Goal: Task Accomplishment & Management: Complete application form

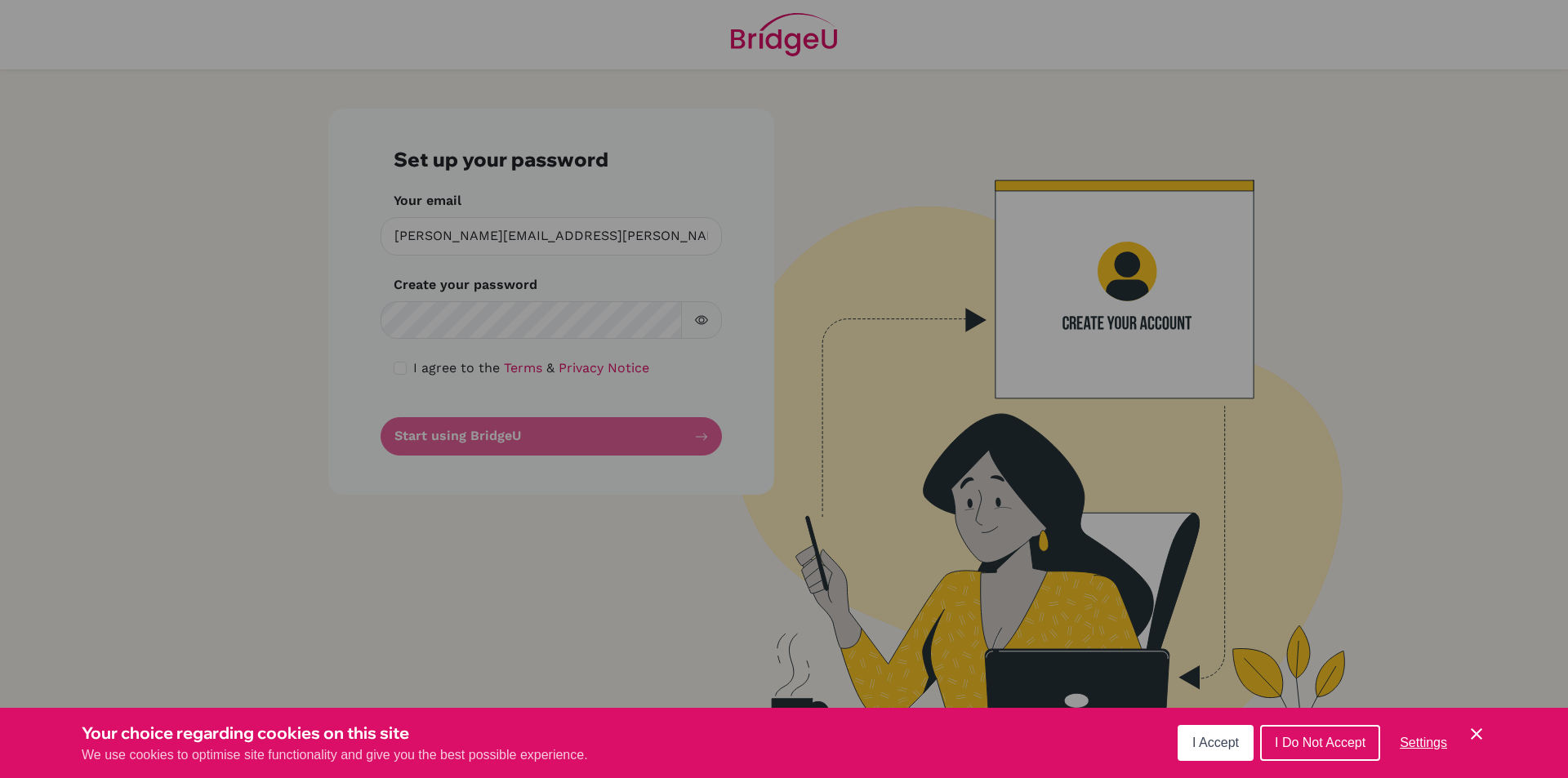
click at [517, 315] on div "Cookie Preferences" at bounding box center [784, 389] width 1568 height 778
click at [614, 325] on div "Cookie Preferences" at bounding box center [784, 389] width 1568 height 778
click at [437, 321] on div "Cookie Preferences" at bounding box center [784, 389] width 1568 height 778
click at [413, 319] on div "Cookie Preferences" at bounding box center [784, 389] width 1568 height 778
click at [1234, 740] on span "I Accept" at bounding box center [1216, 743] width 46 height 14
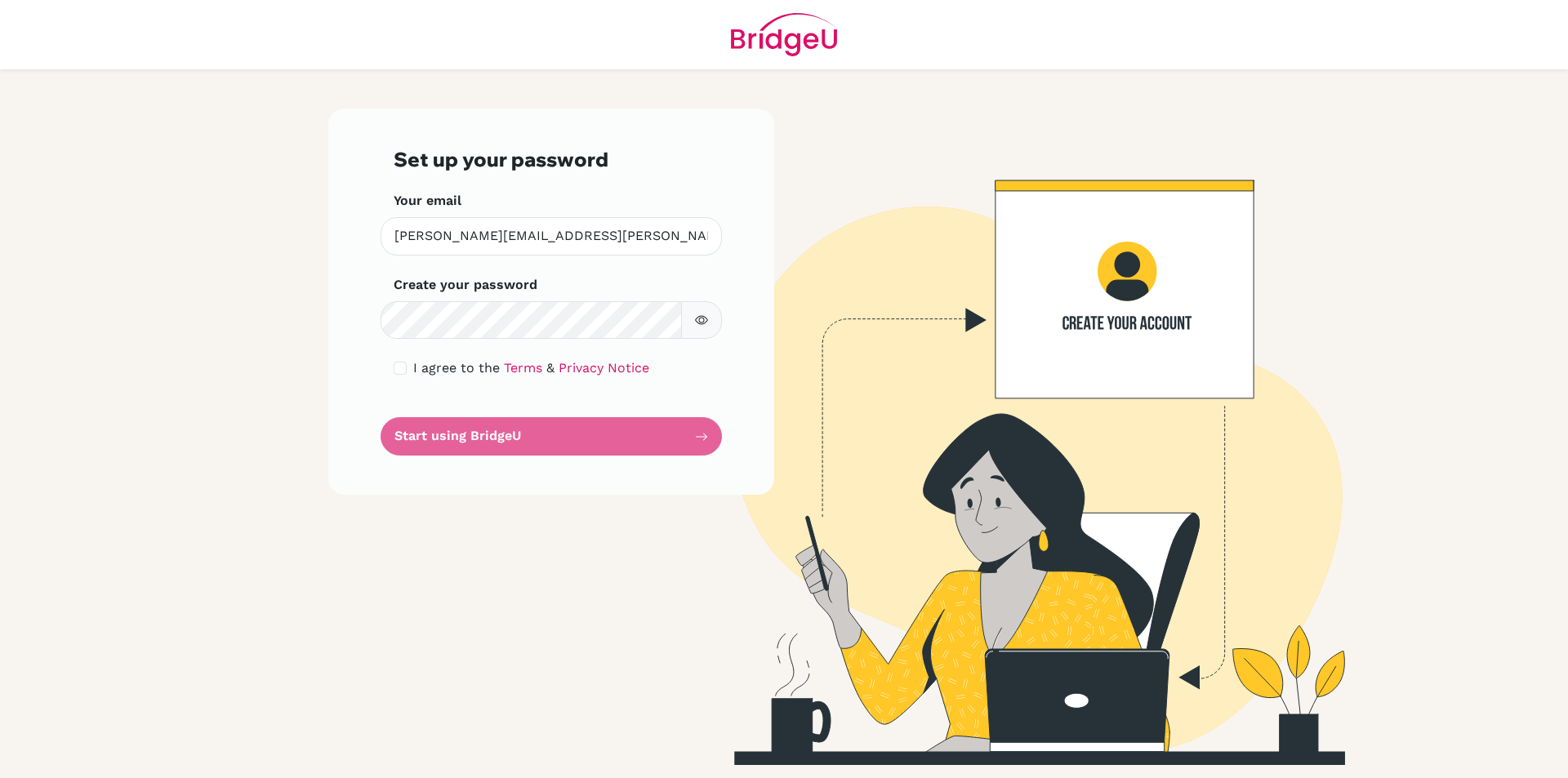
click at [701, 317] on icon "button" at bounding box center [701, 320] width 13 height 13
click at [398, 368] on input "checkbox" at bounding box center [399, 368] width 13 height 13
checkbox input "true"
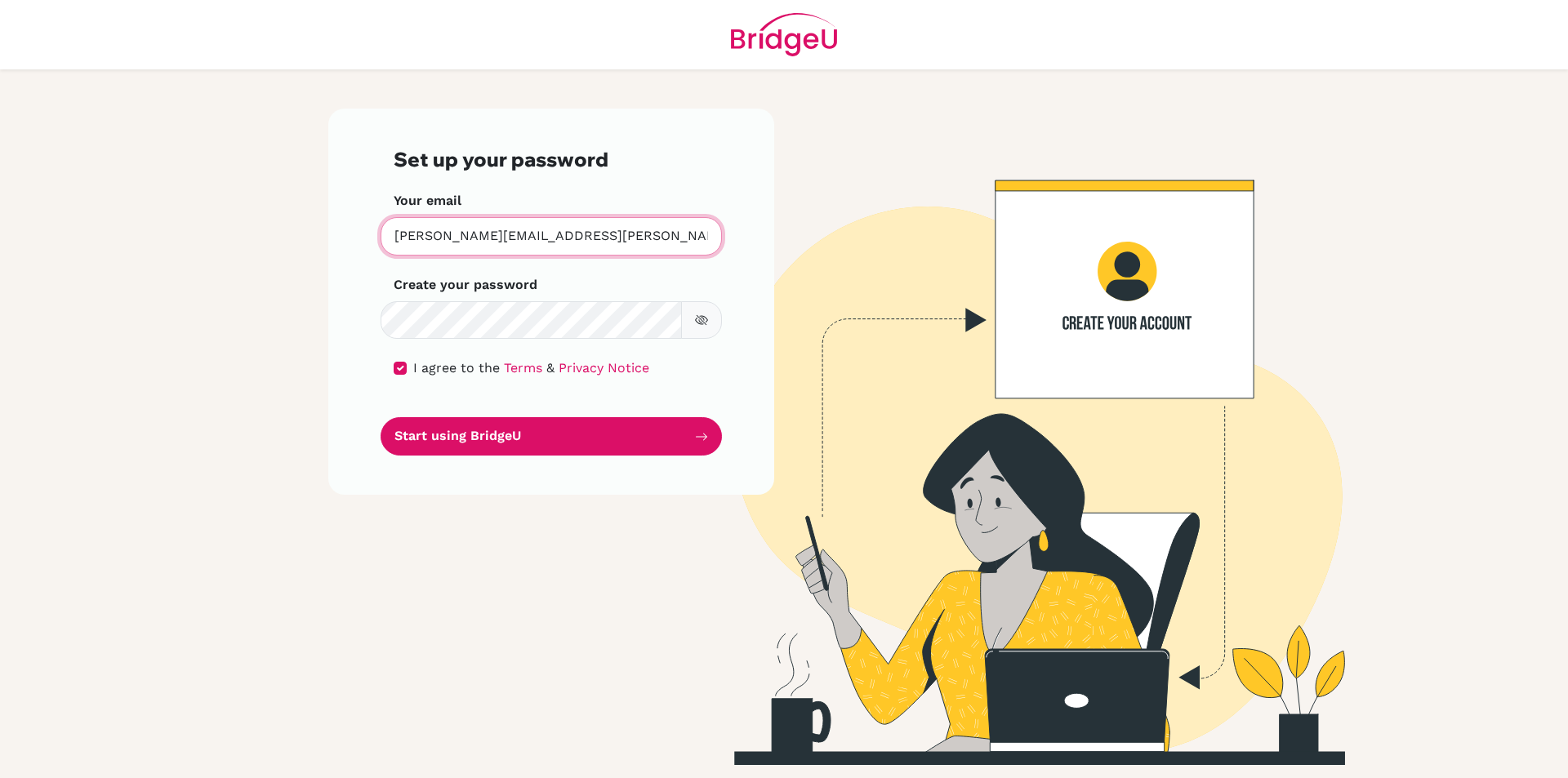
click at [486, 235] on input "[PERSON_NAME][EMAIL_ADDRESS][PERSON_NAME][DOMAIN_NAME]" at bounding box center [551, 236] width 341 height 38
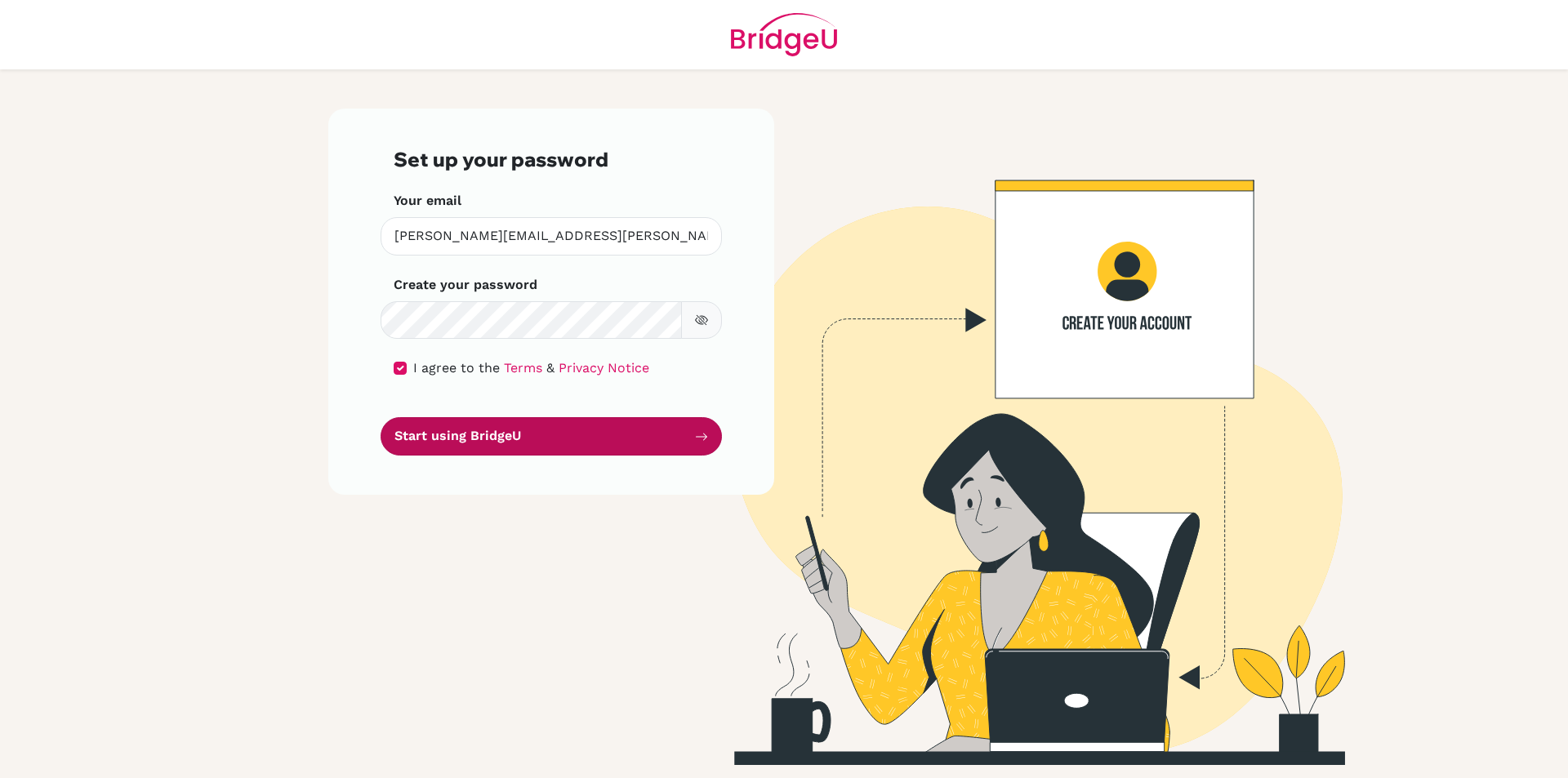
click at [531, 437] on button "Start using BridgeU" at bounding box center [551, 436] width 341 height 38
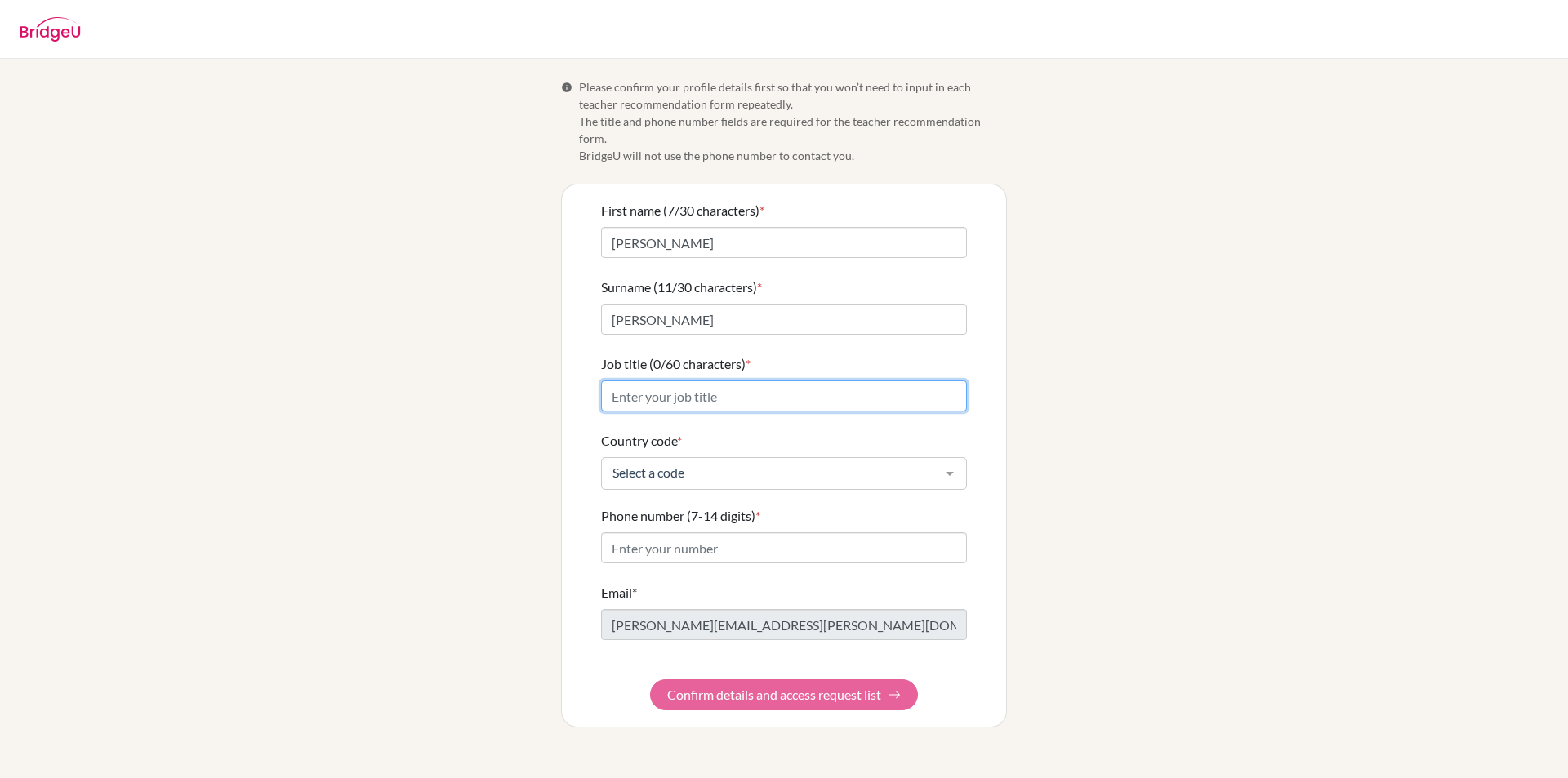
click at [636, 384] on input "Job title (0/60 characters) *" at bounding box center [784, 396] width 366 height 31
click at [672, 380] on input "ENGLISH tEACHER" at bounding box center [784, 396] width 366 height 31
click at [743, 380] on input "ENGLISH tEACHER" at bounding box center [784, 396] width 366 height 31
type input "English Teacher"
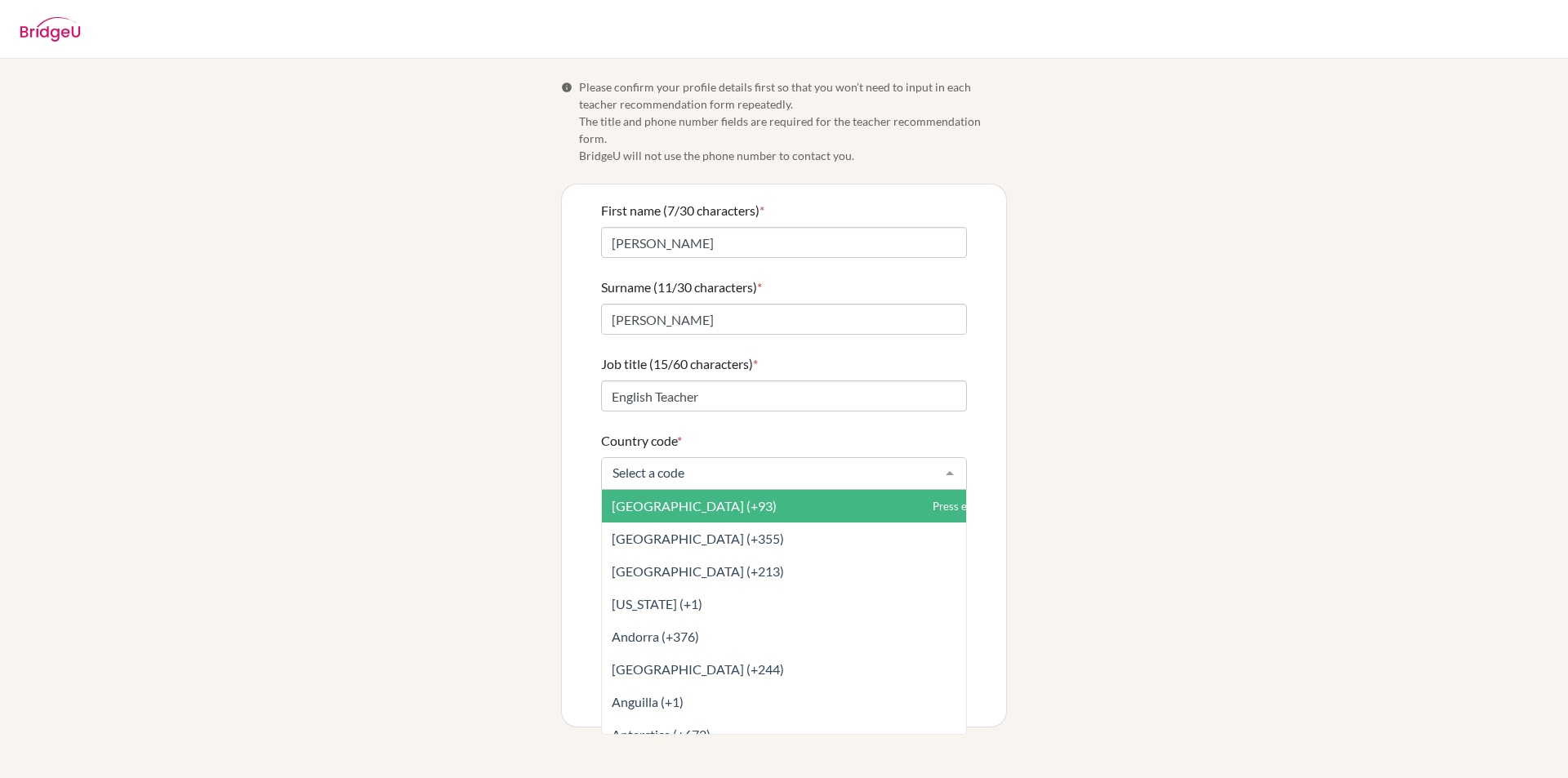
click at [947, 458] on div at bounding box center [950, 474] width 32 height 31
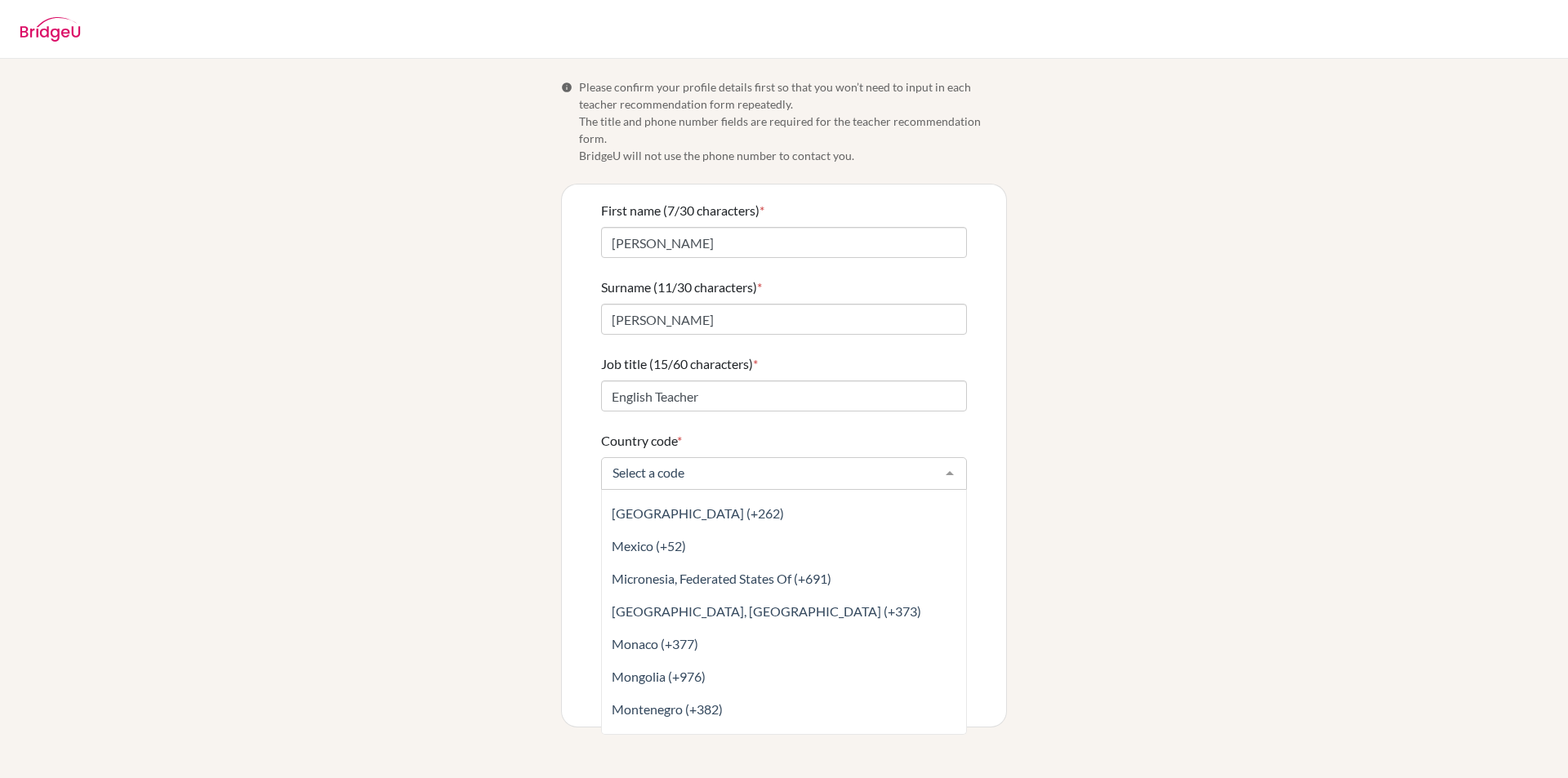
scroll to position [4491, 0]
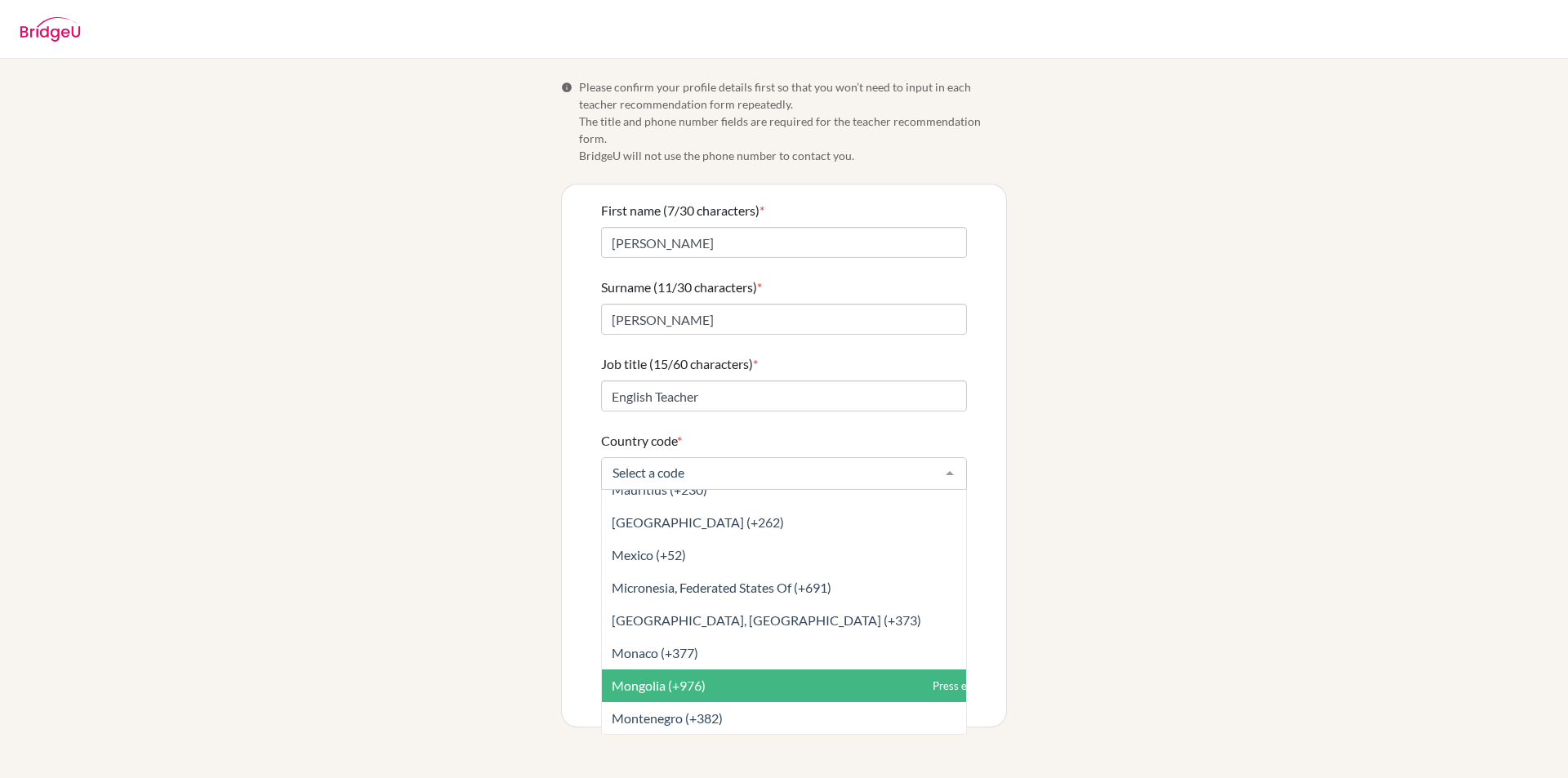
click at [662, 678] on span "Mongolia (+976)" at bounding box center [658, 686] width 94 height 15
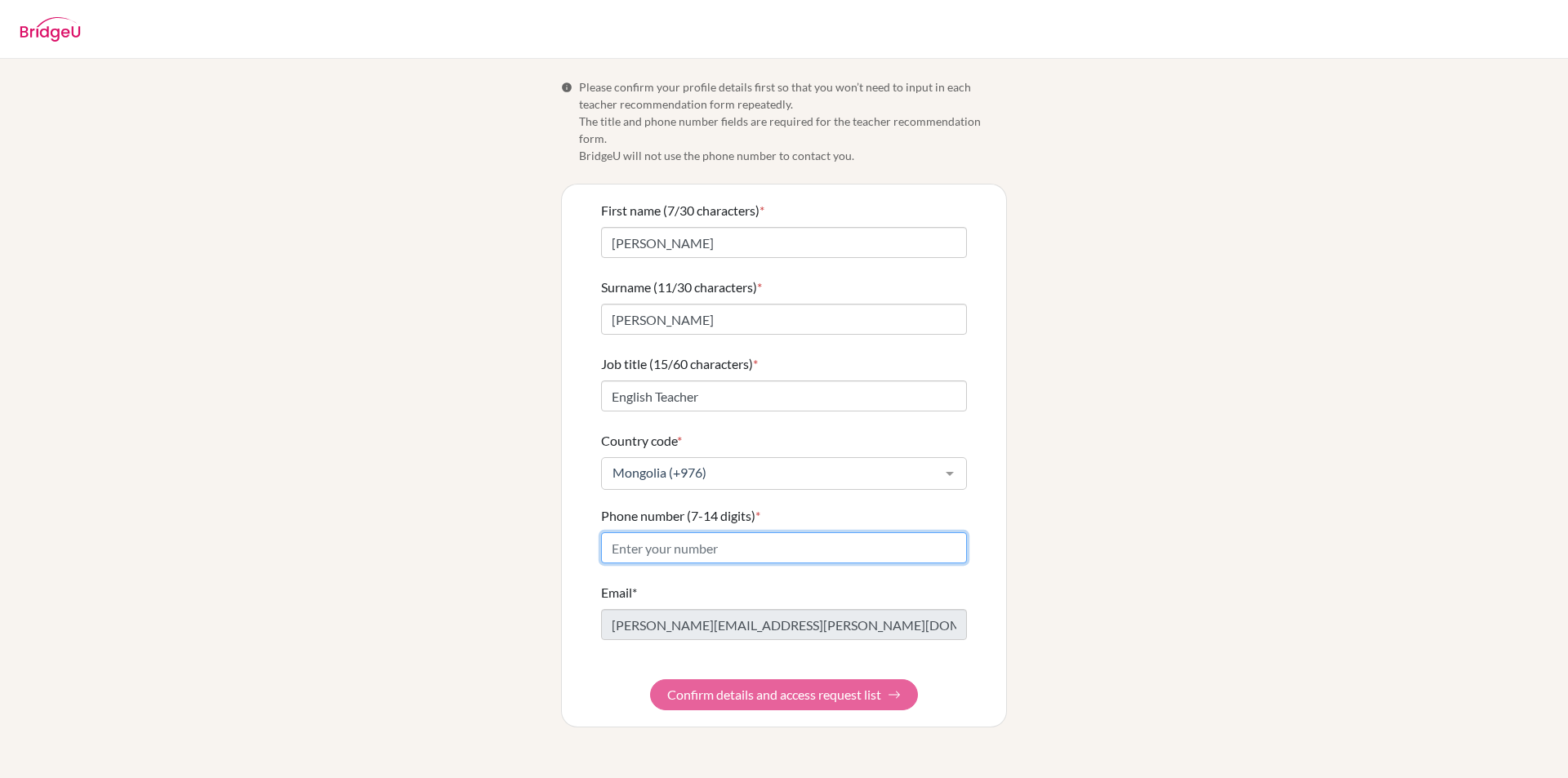
click at [719, 533] on input "Phone number (7-14 digits) *" at bounding box center [784, 548] width 366 height 31
type input "89776955"
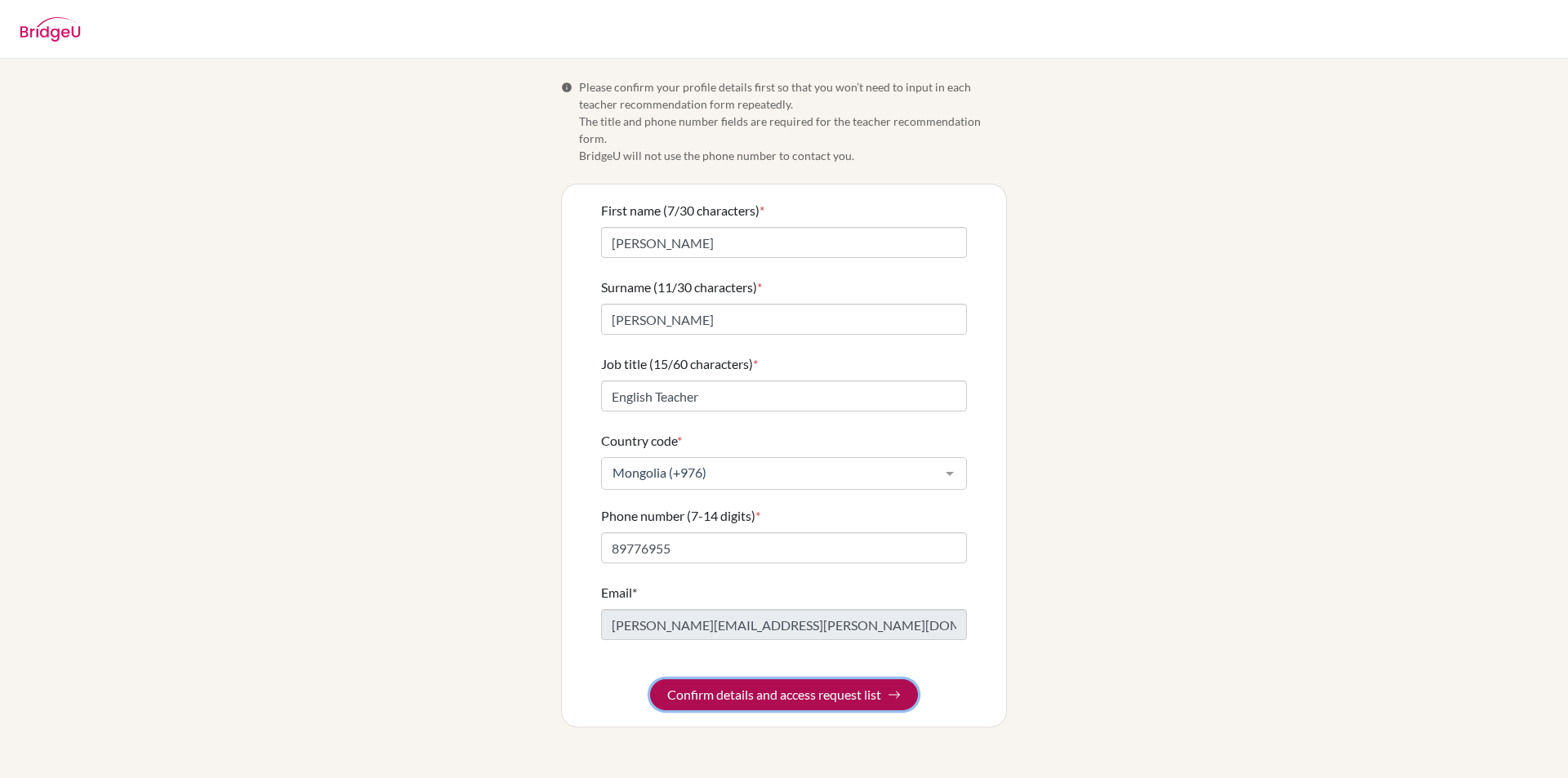
click at [767, 680] on button "Confirm details and access request list" at bounding box center [783, 695] width 268 height 31
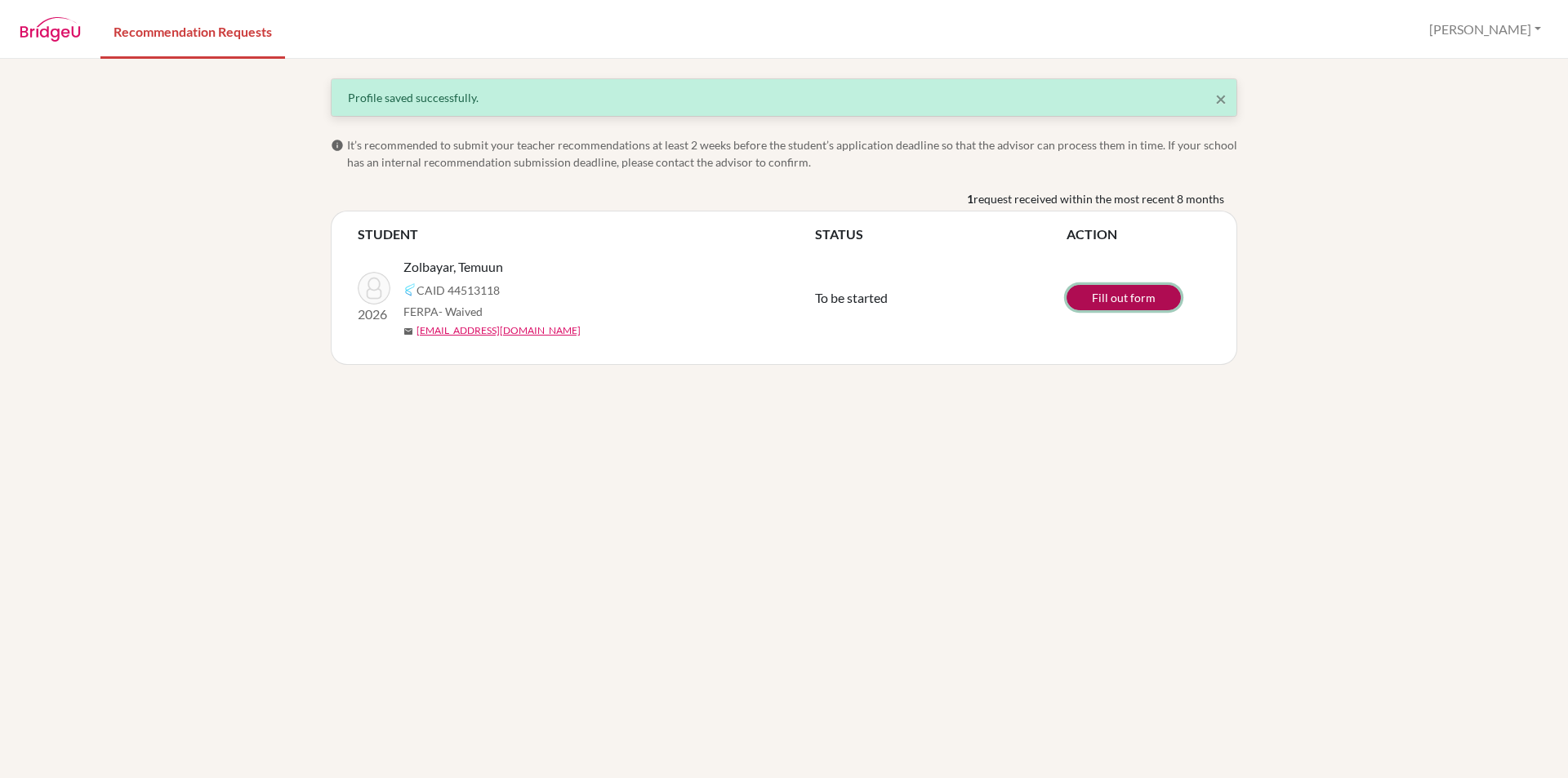
click at [1107, 299] on link "Fill out form" at bounding box center [1123, 298] width 115 height 26
